Goal: Task Accomplishment & Management: Use online tool/utility

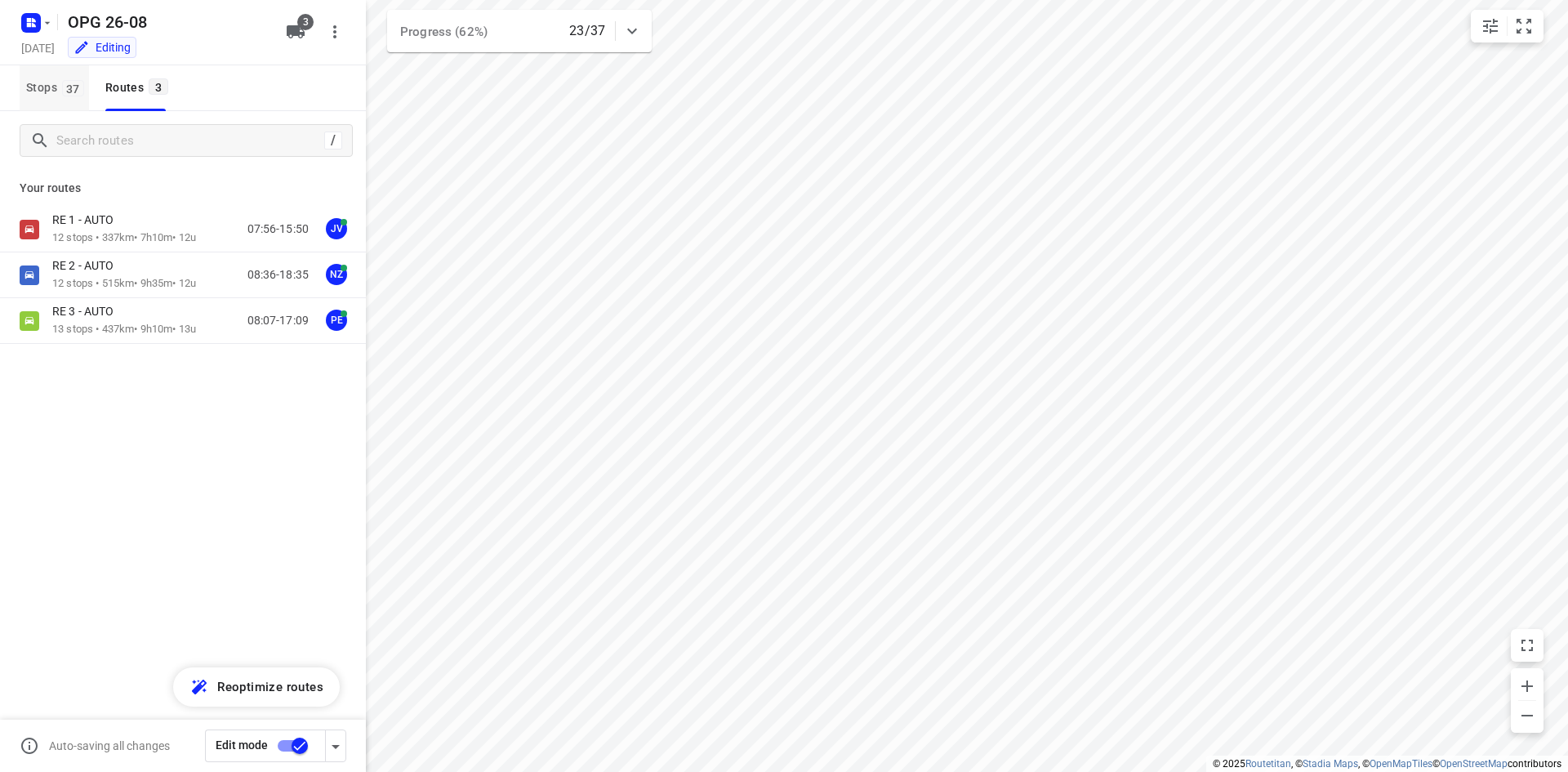
click at [44, 89] on span "Stops 37" at bounding box center [58, 87] width 63 height 20
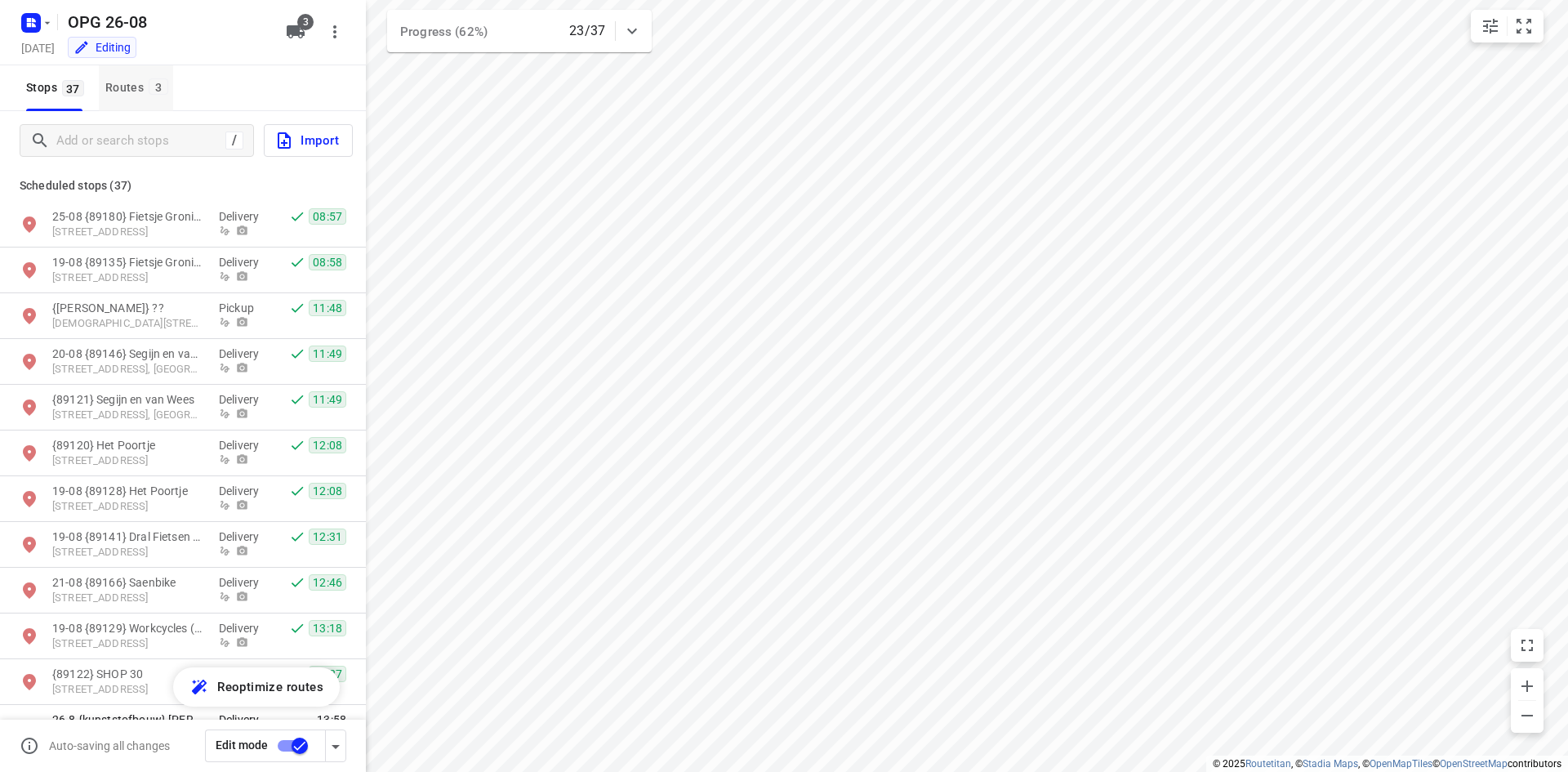
click at [111, 83] on div "Routes 3" at bounding box center [139, 87] width 68 height 20
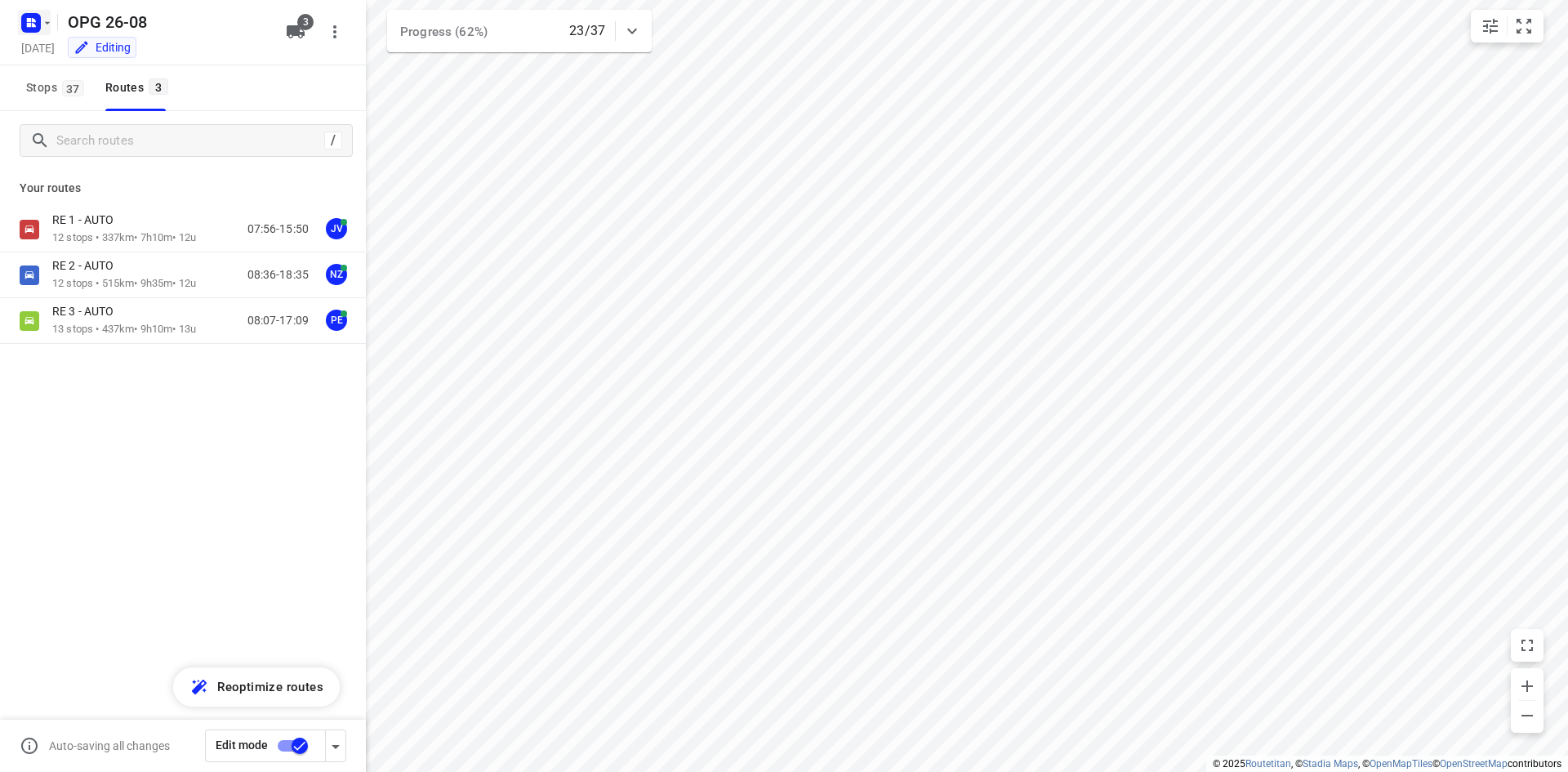
click at [23, 23] on rect "button" at bounding box center [31, 23] width 19 height 19
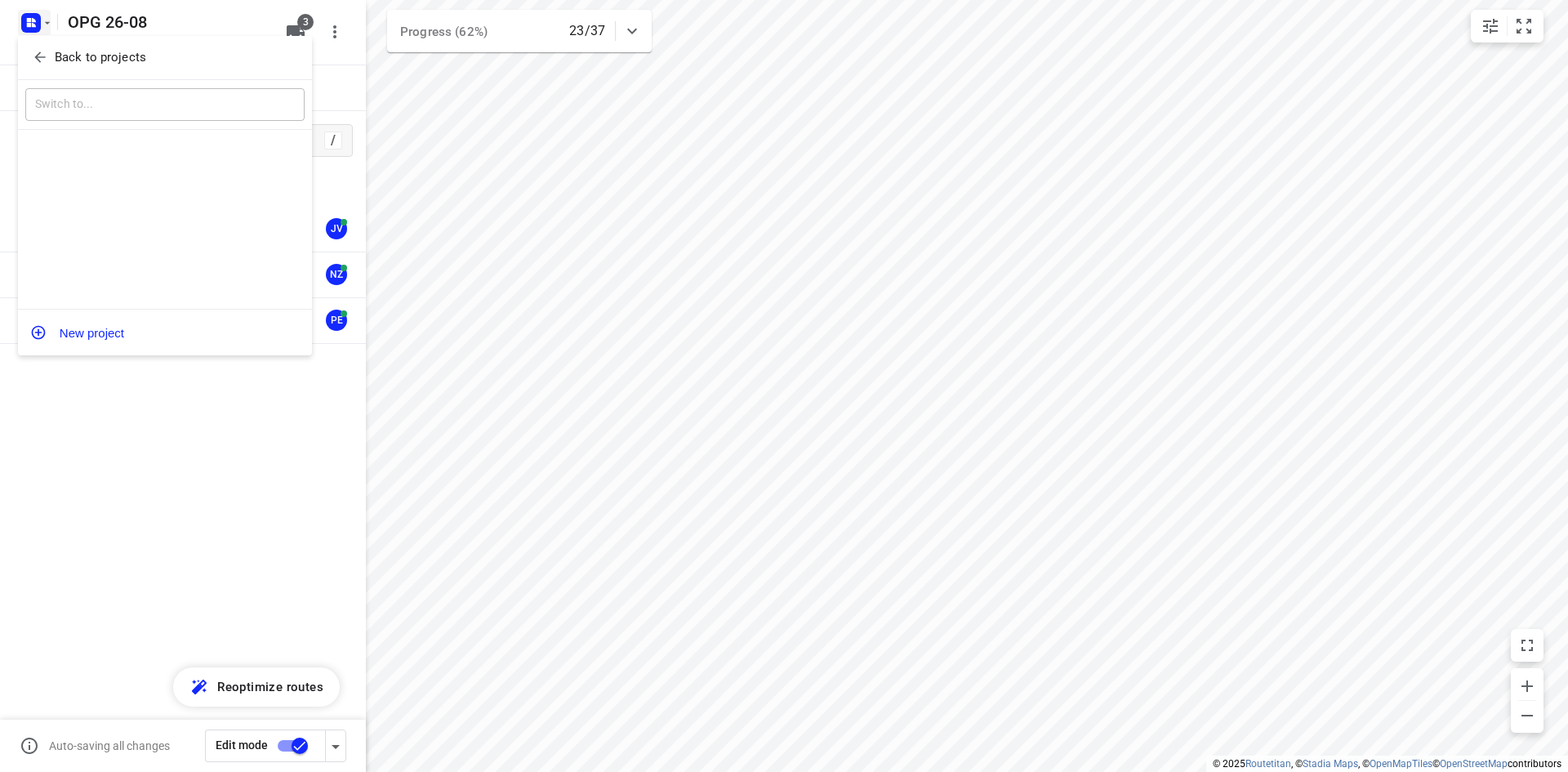
click at [32, 51] on icon "button" at bounding box center [39, 57] width 16 height 16
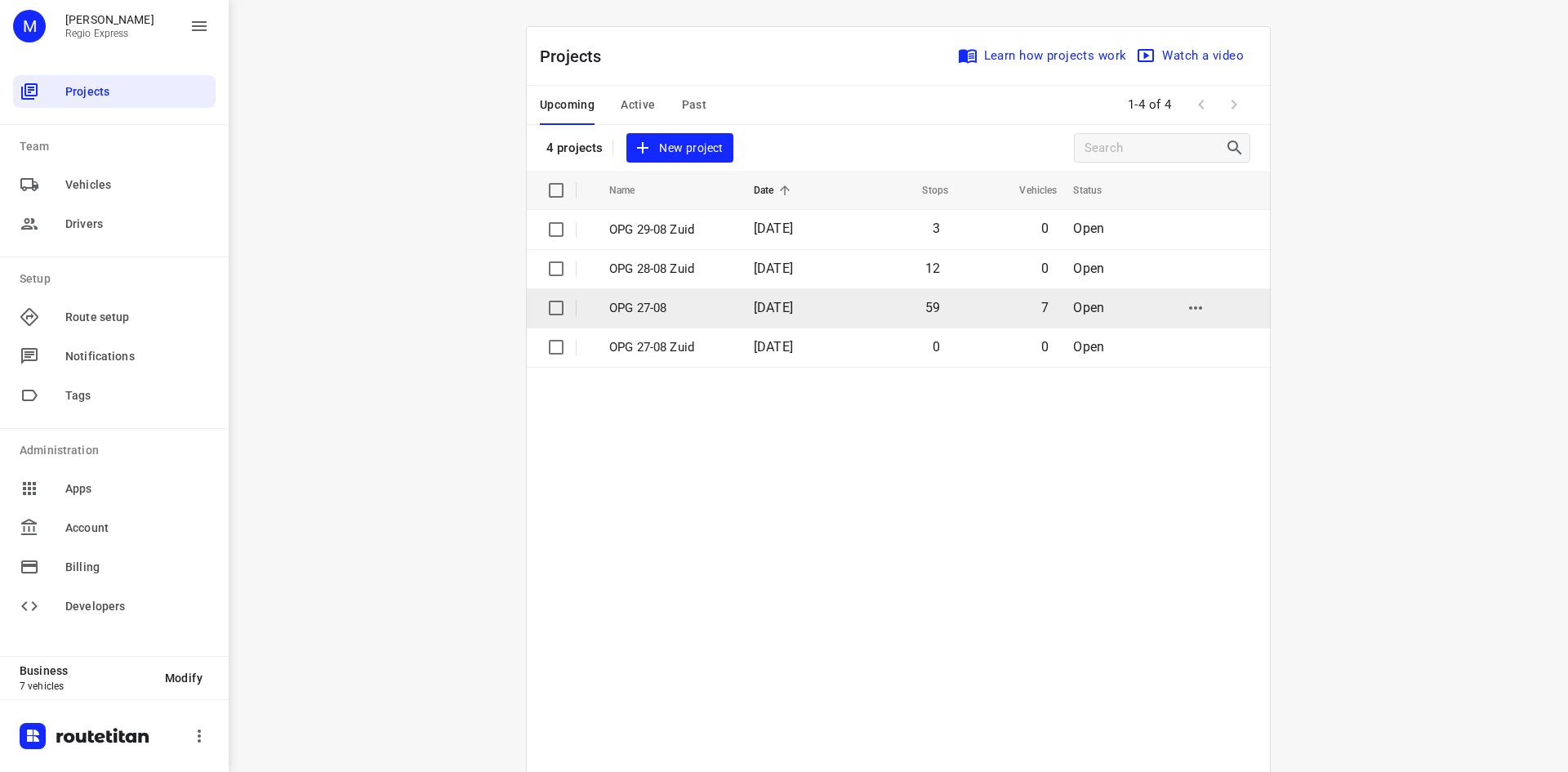
click at [956, 312] on td "7" at bounding box center [1005, 308] width 108 height 39
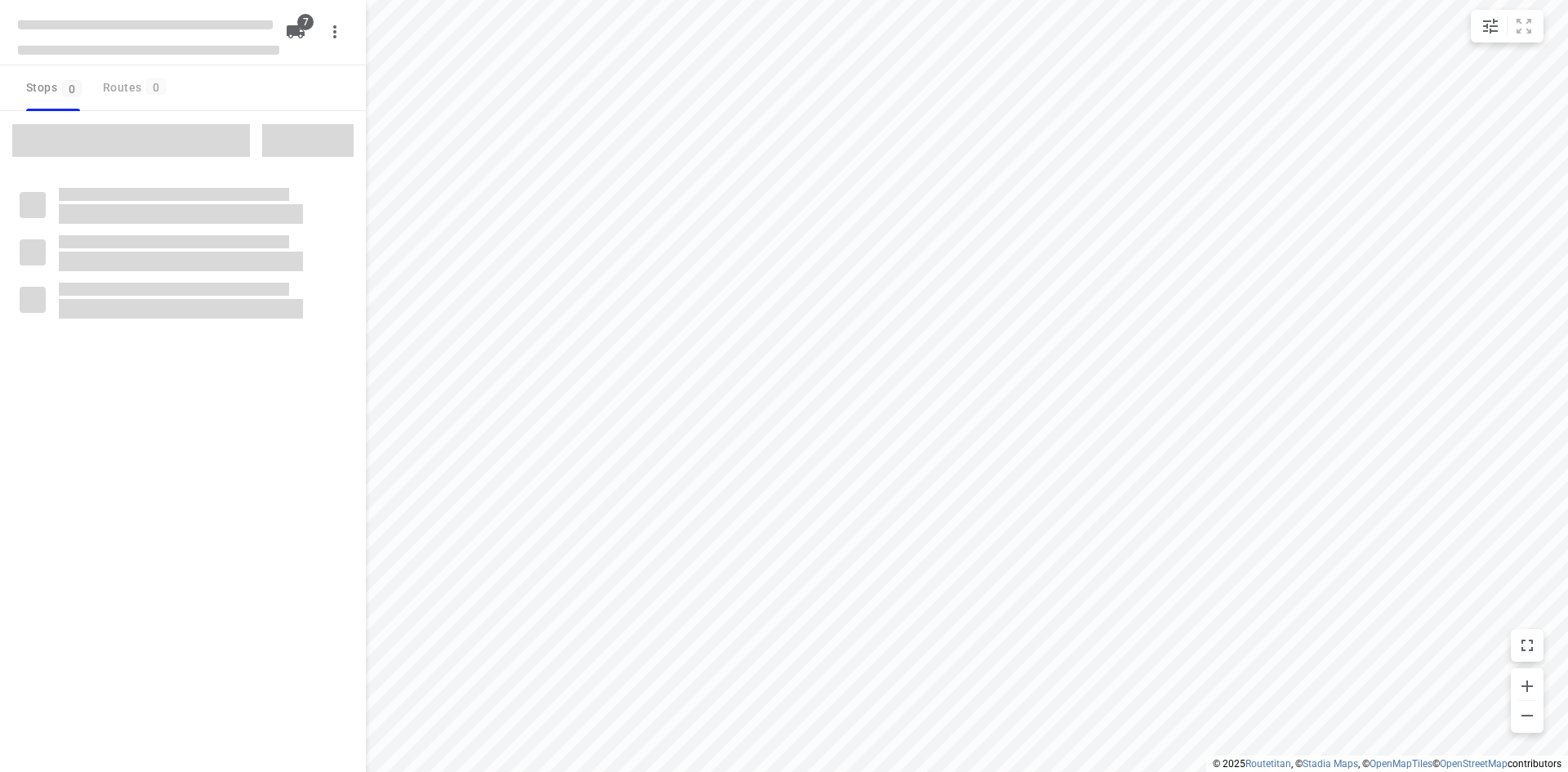
type input "distance"
